Goal: Task Accomplishment & Management: Use online tool/utility

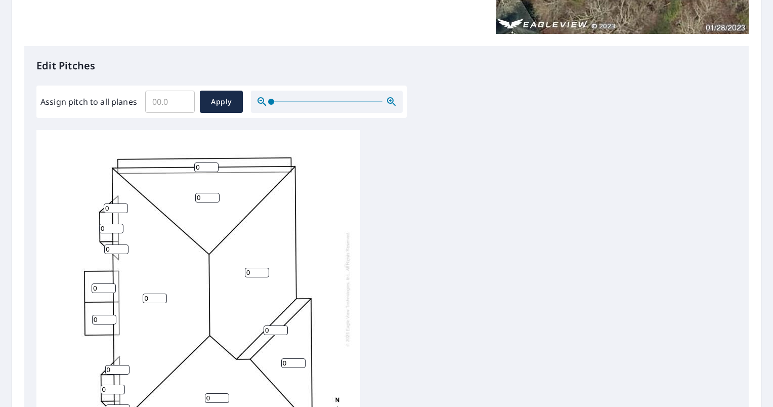
scroll to position [10, 0]
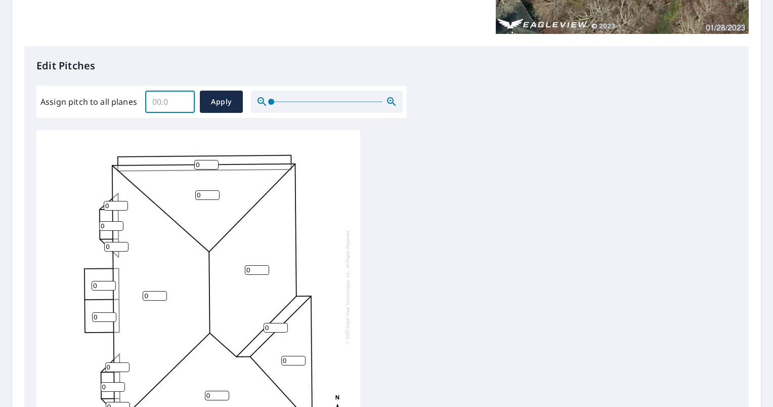
click at [158, 105] on input "Assign pitch to all planes" at bounding box center [170, 102] width 50 height 28
click at [181, 99] on input "0.1" at bounding box center [170, 102] width 50 height 28
click at [181, 99] on input "0.2" at bounding box center [170, 102] width 50 height 28
click at [181, 99] on input "0.3" at bounding box center [170, 102] width 50 height 28
click at [181, 99] on input "0.4" at bounding box center [170, 102] width 50 height 28
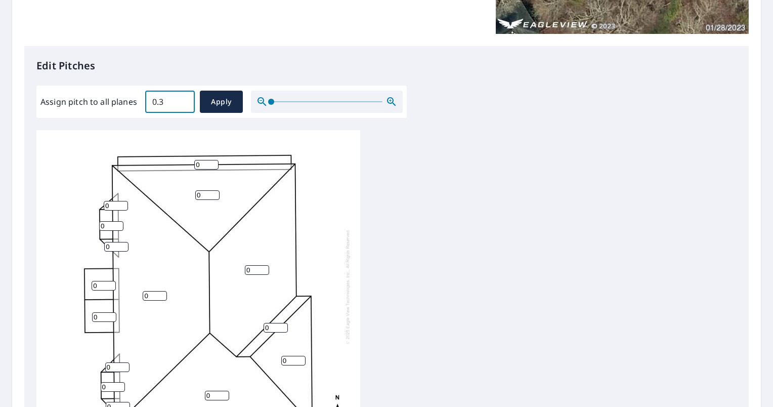
click at [184, 105] on input "0.3" at bounding box center [170, 102] width 50 height 28
click at [184, 105] on input "0.2" at bounding box center [170, 102] width 50 height 28
click at [184, 105] on input "0.1" at bounding box center [170, 102] width 50 height 28
type input "0"
click at [184, 105] on input "0" at bounding box center [170, 102] width 50 height 28
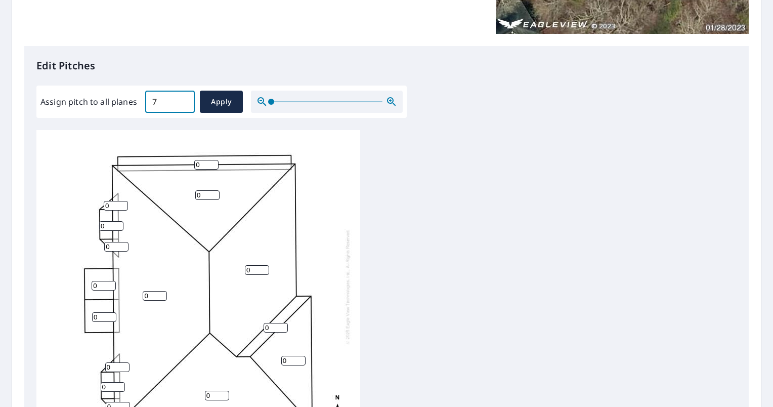
type input "7"
click at [385, 130] on div "0 0 0 0 0 0 0 0 0 0 0 0 0 0 0" at bounding box center [386, 289] width 700 height 318
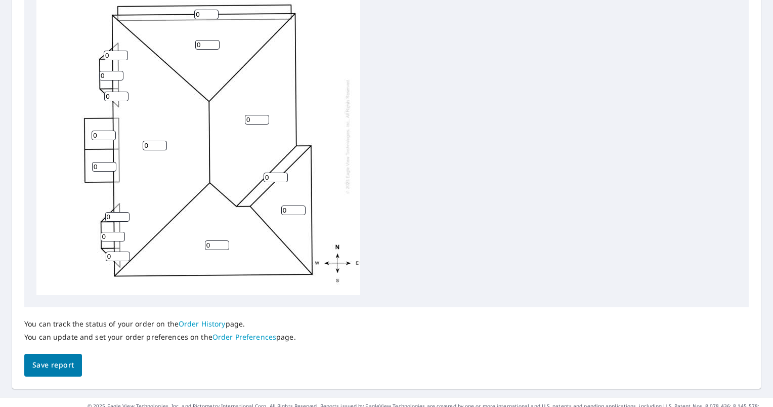
scroll to position [267, 0]
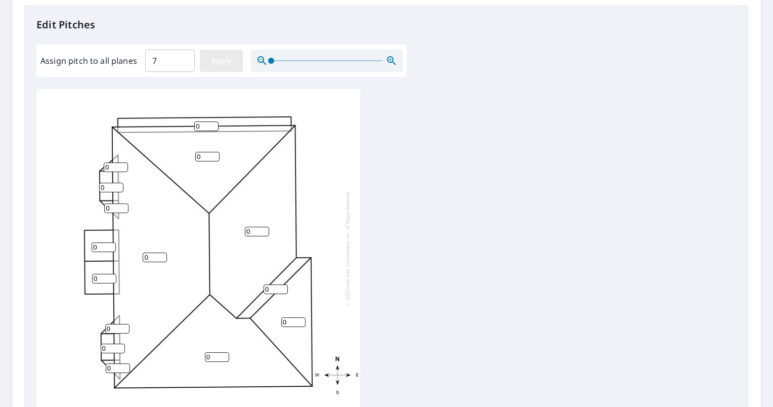
click at [224, 65] on span "Apply" at bounding box center [221, 61] width 27 height 13
type input "7"
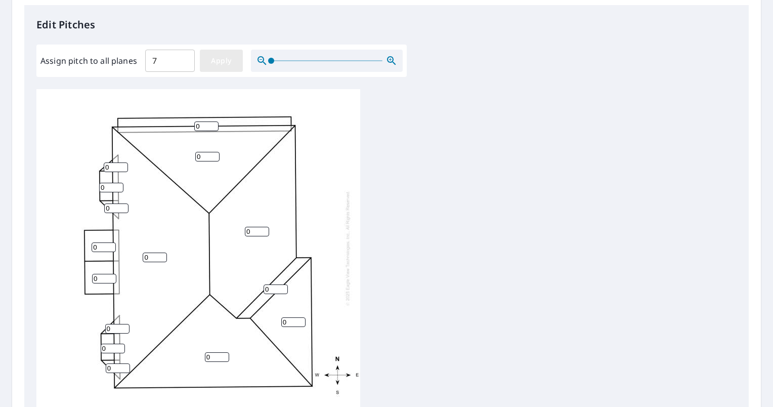
type input "7"
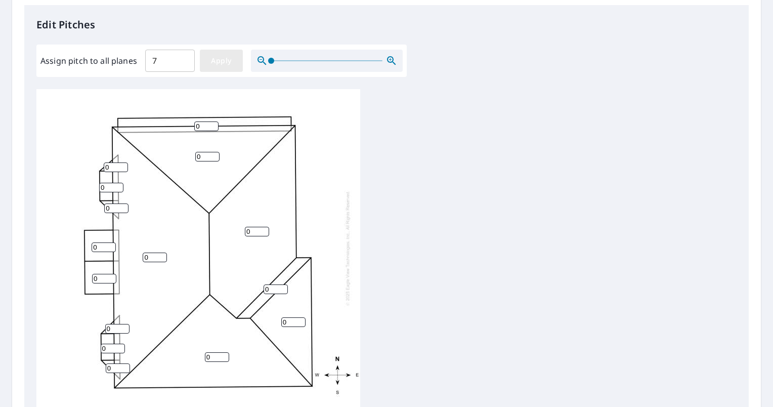
type input "7"
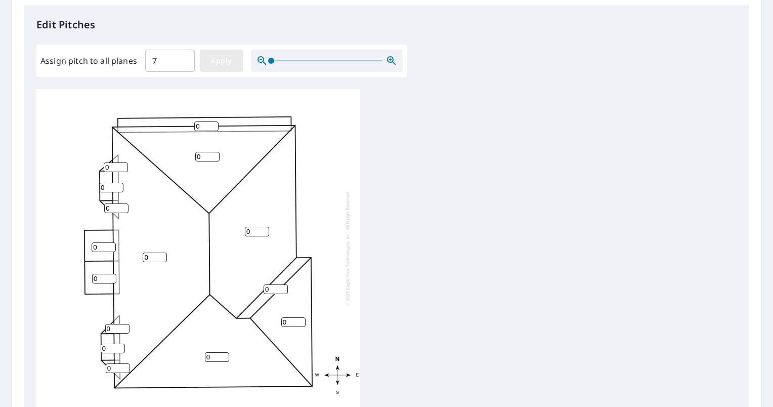
type input "7"
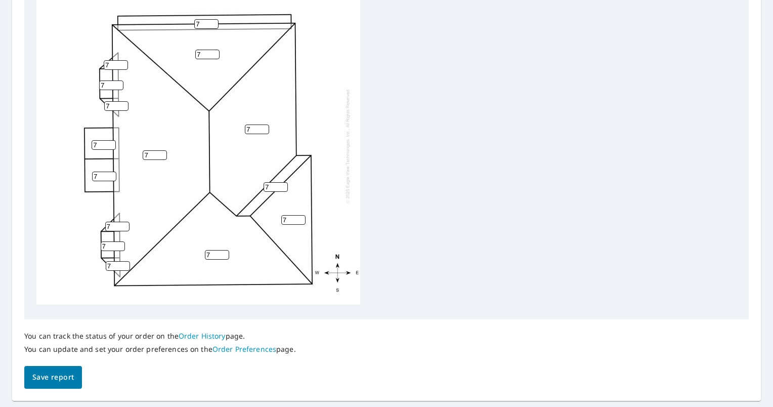
scroll to position [367, 0]
click at [51, 378] on span "Save report" at bounding box center [52, 376] width 41 height 13
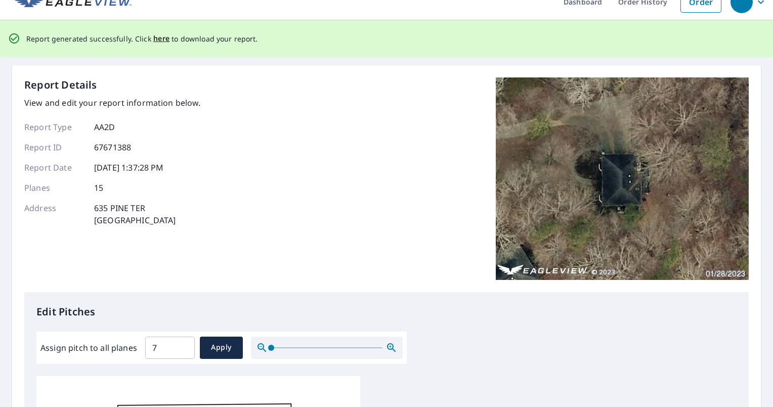
scroll to position [0, 0]
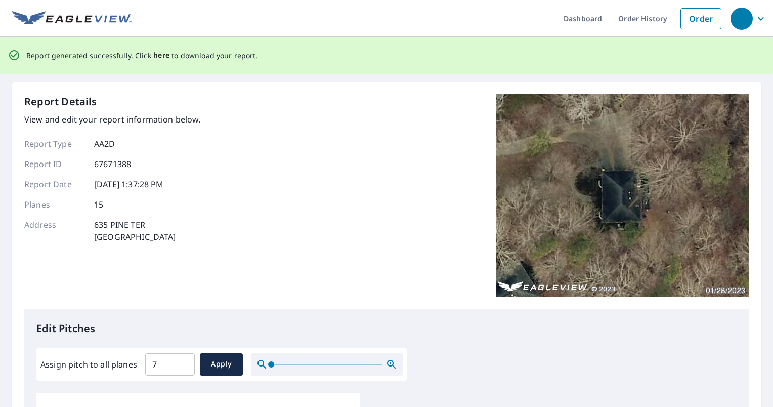
click at [153, 55] on span "here" at bounding box center [161, 55] width 17 height 13
